Goal: Navigation & Orientation: Go to known website

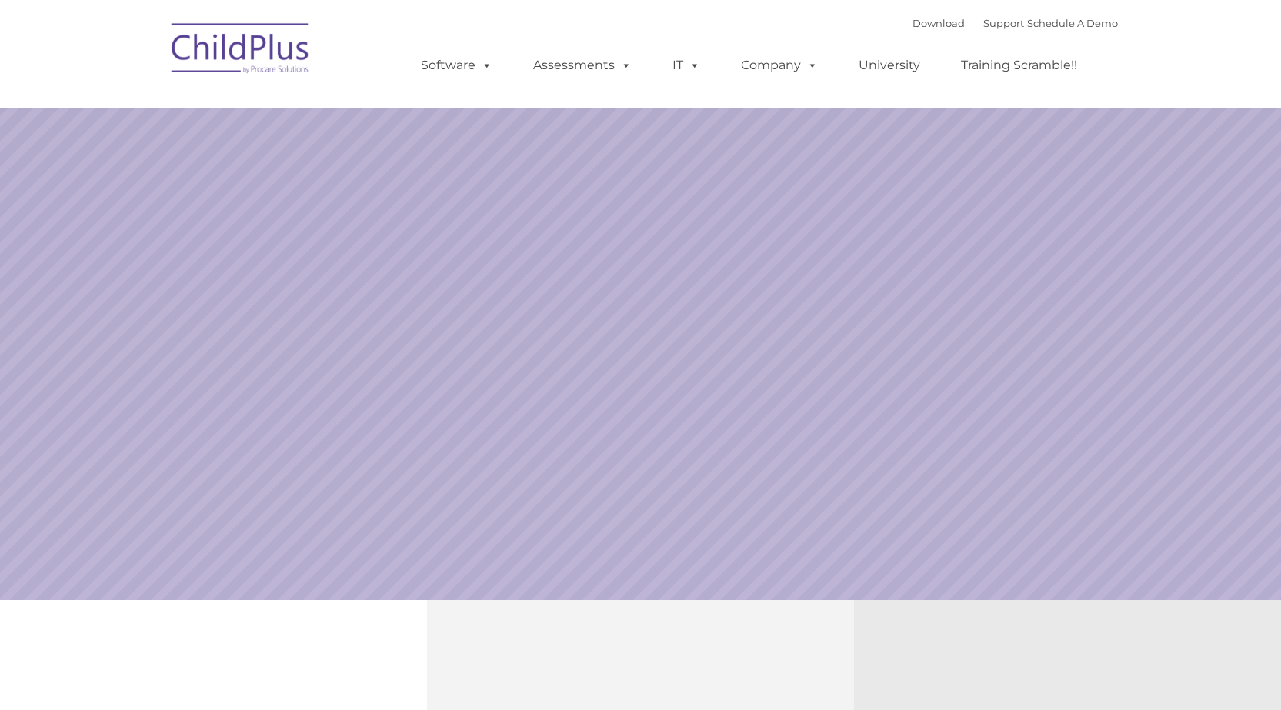
select select "MEDIUM"
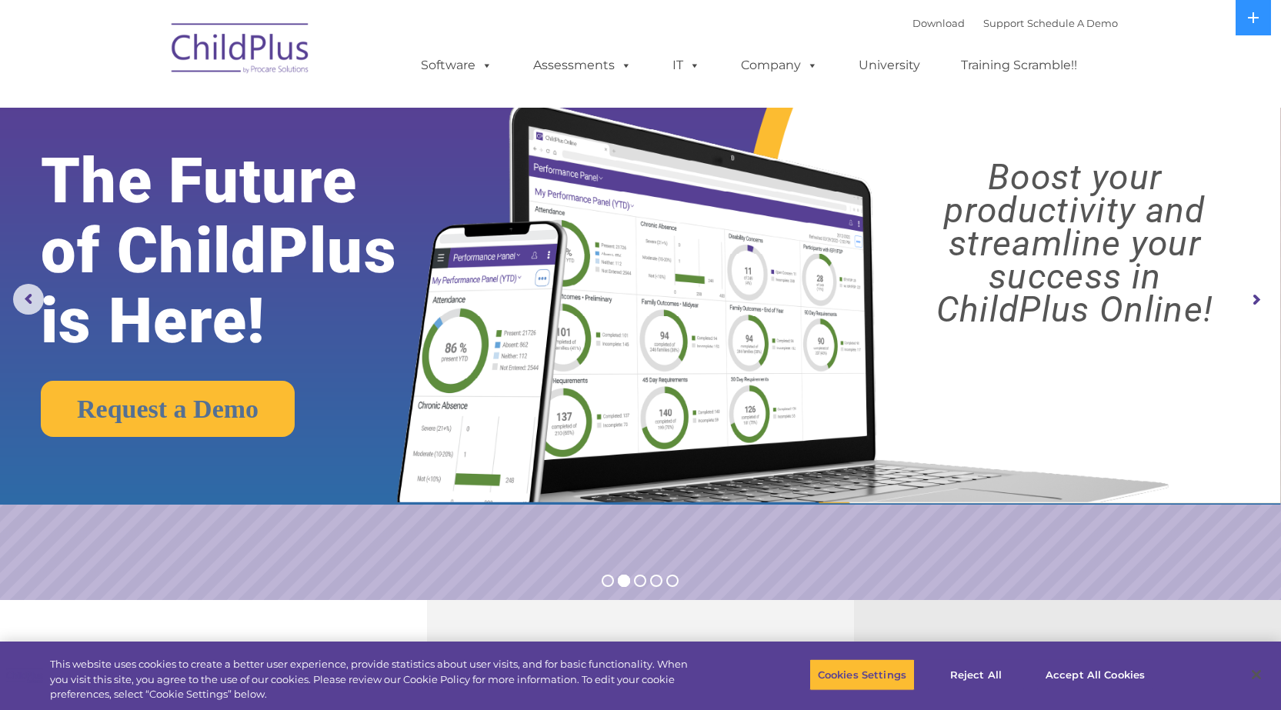
click at [215, 60] on img at bounding box center [241, 50] width 154 height 77
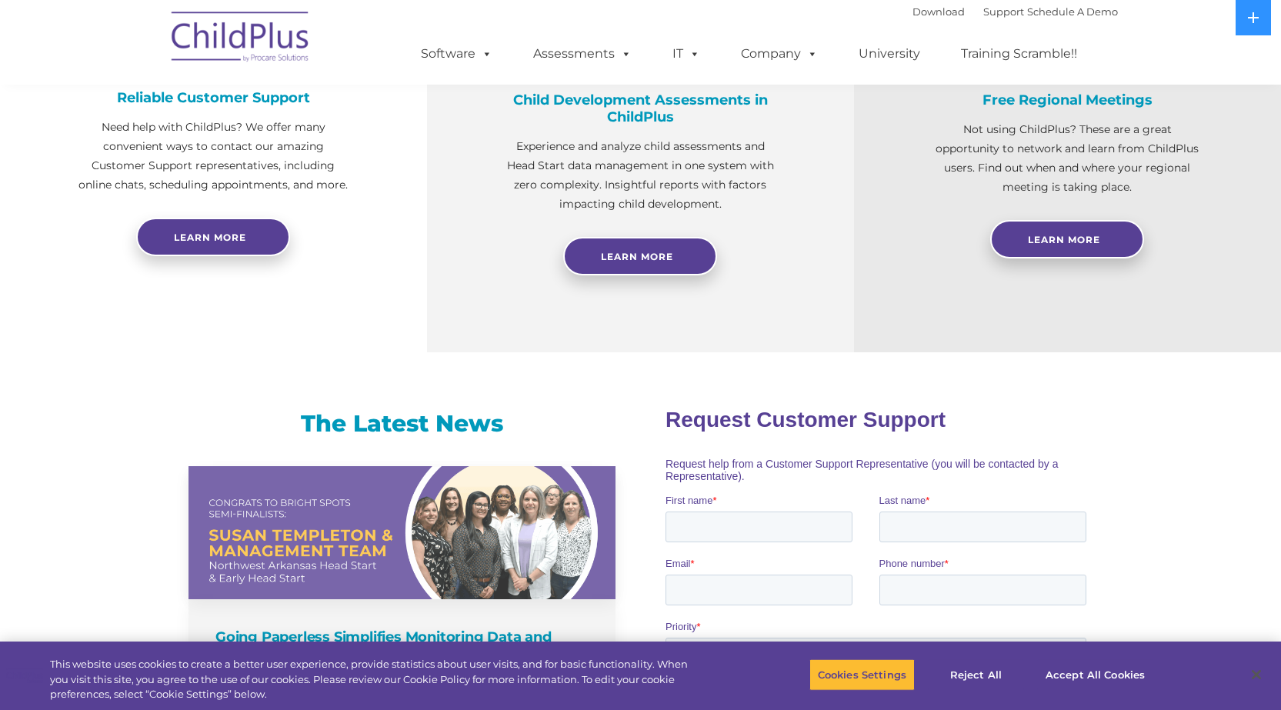
scroll to position [698, 0]
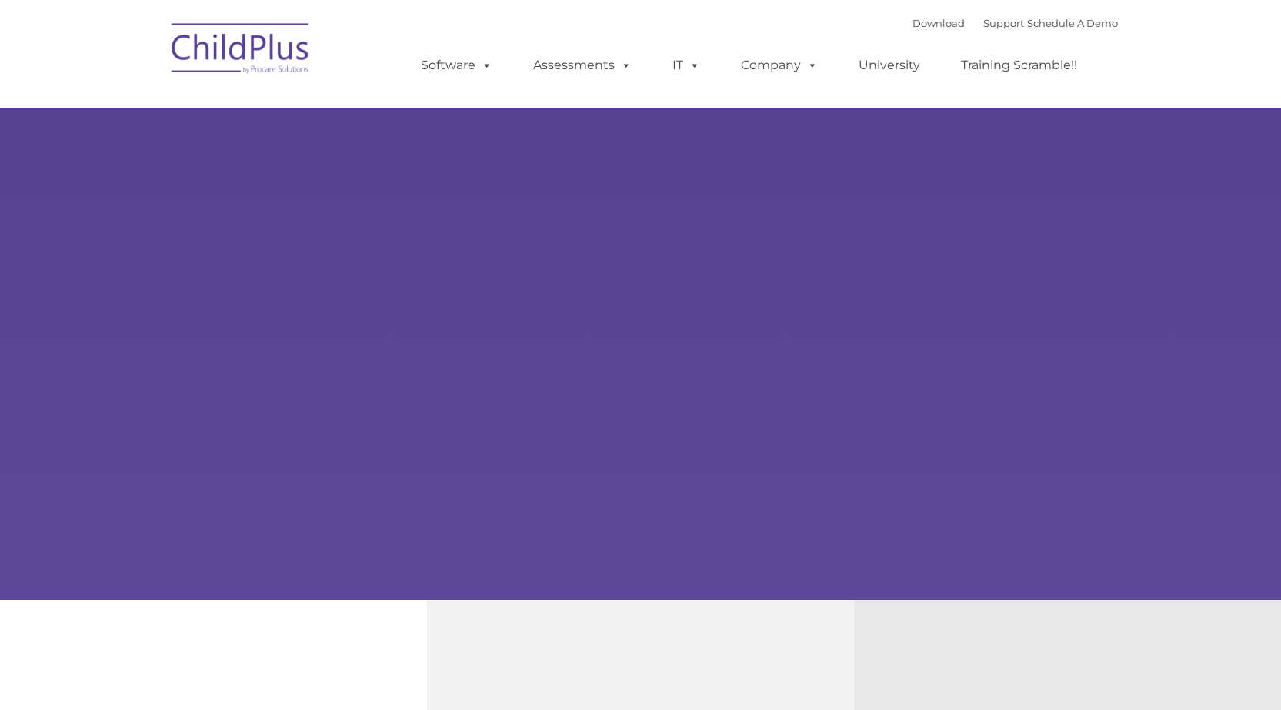
type input ""
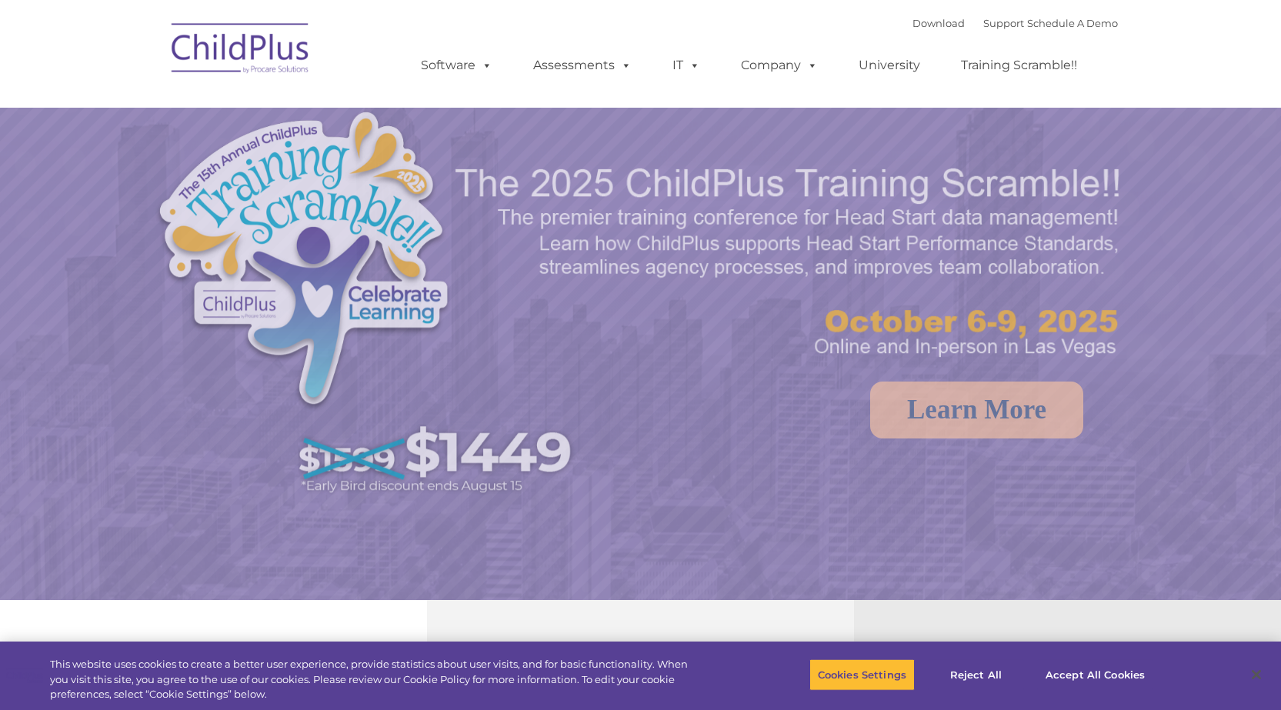
select select "MEDIUM"
